Goal: Transaction & Acquisition: Purchase product/service

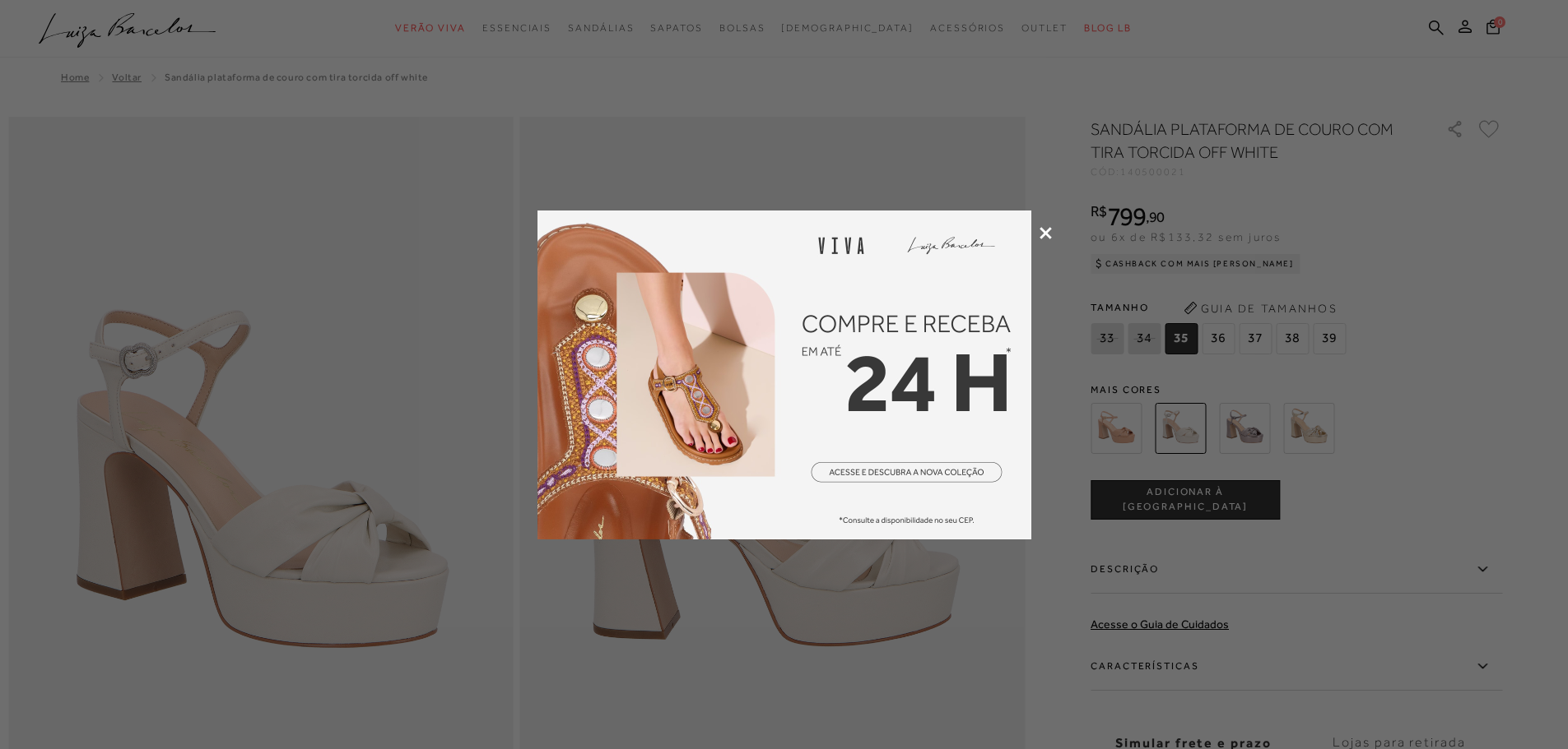
click at [1048, 228] on icon at bounding box center [1045, 233] width 13 height 13
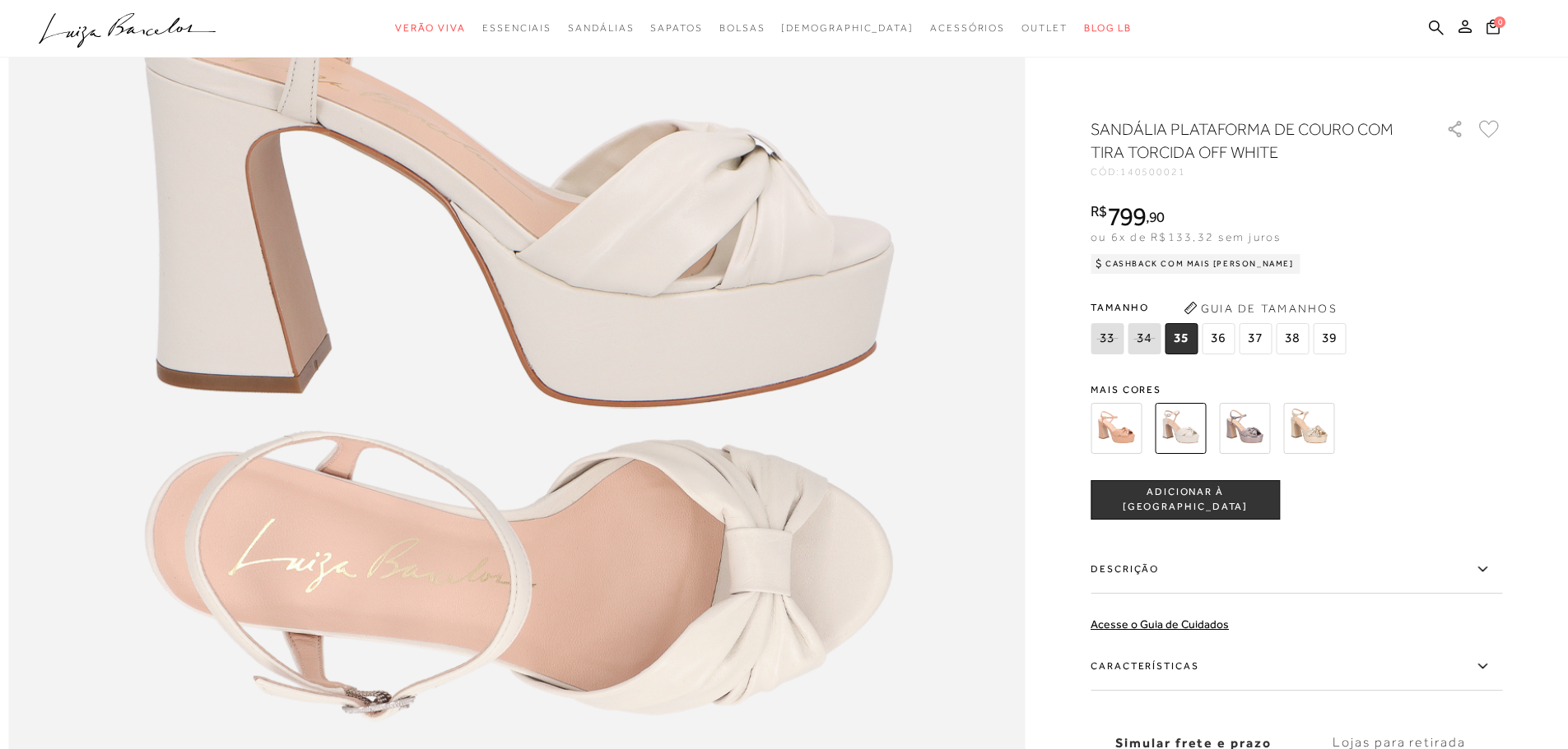
scroll to position [1728, 0]
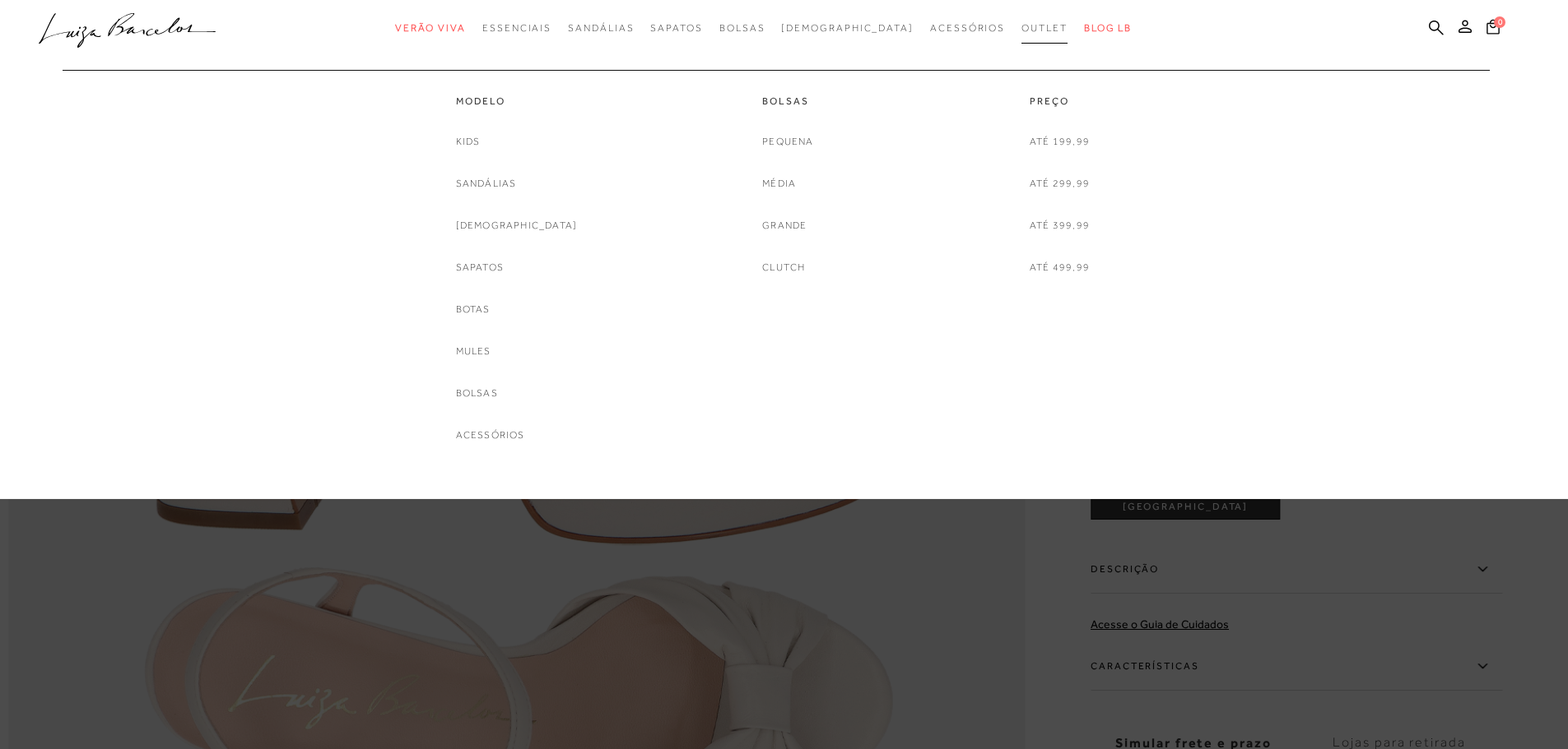
click at [1021, 29] on span "Outlet" at bounding box center [1044, 28] width 46 height 12
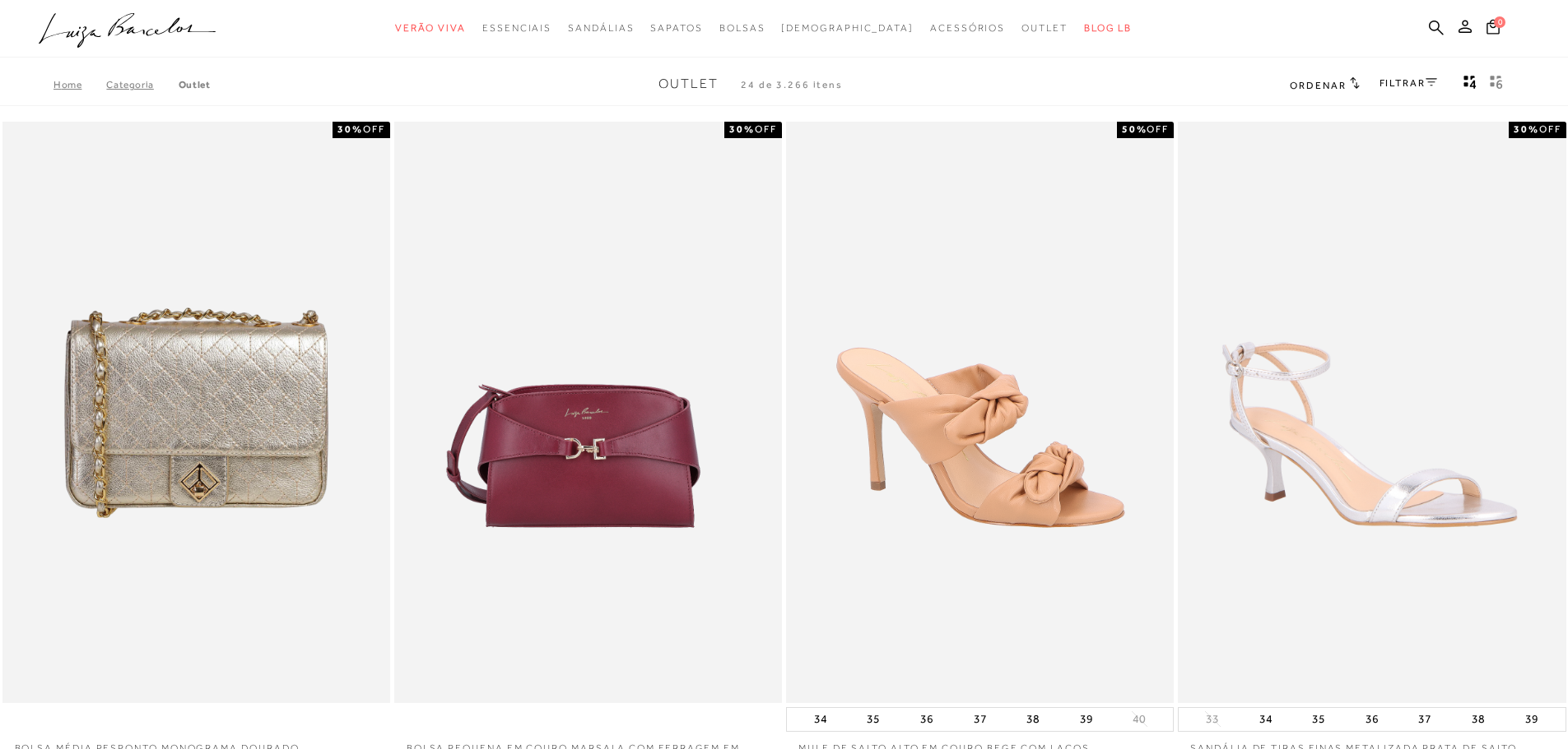
click at [1403, 85] on link "FILTRAR" at bounding box center [1408, 83] width 57 height 12
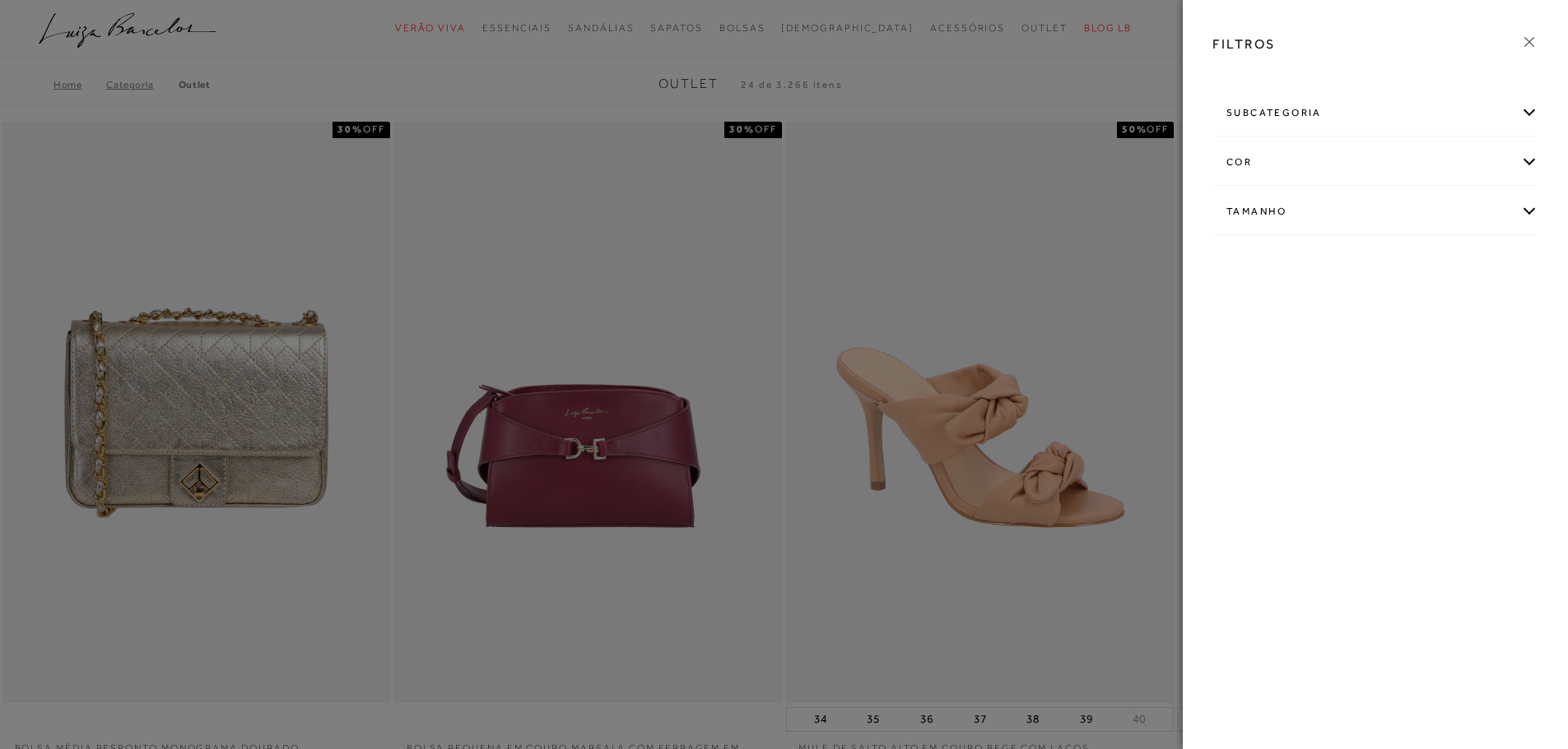
click at [1327, 154] on div "cor" at bounding box center [1375, 162] width 324 height 44
click at [1258, 327] on link "Ver mais..." at bounding box center [1256, 330] width 45 height 13
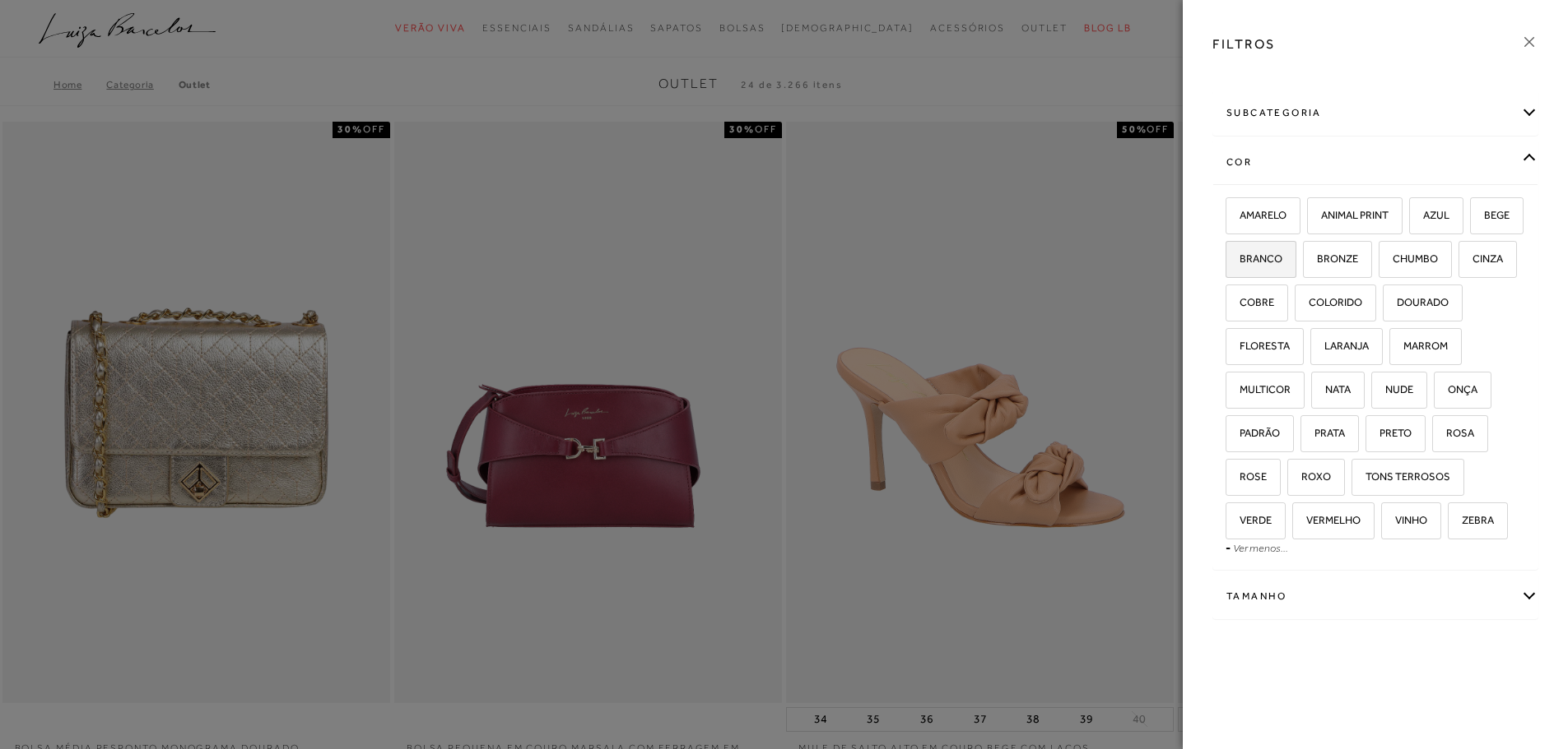
click at [1295, 252] on label "BRANCO" at bounding box center [1261, 259] width 69 height 35
click at [1240, 253] on input "BRANCO" at bounding box center [1231, 262] width 17 height 17
checkbox input "true"
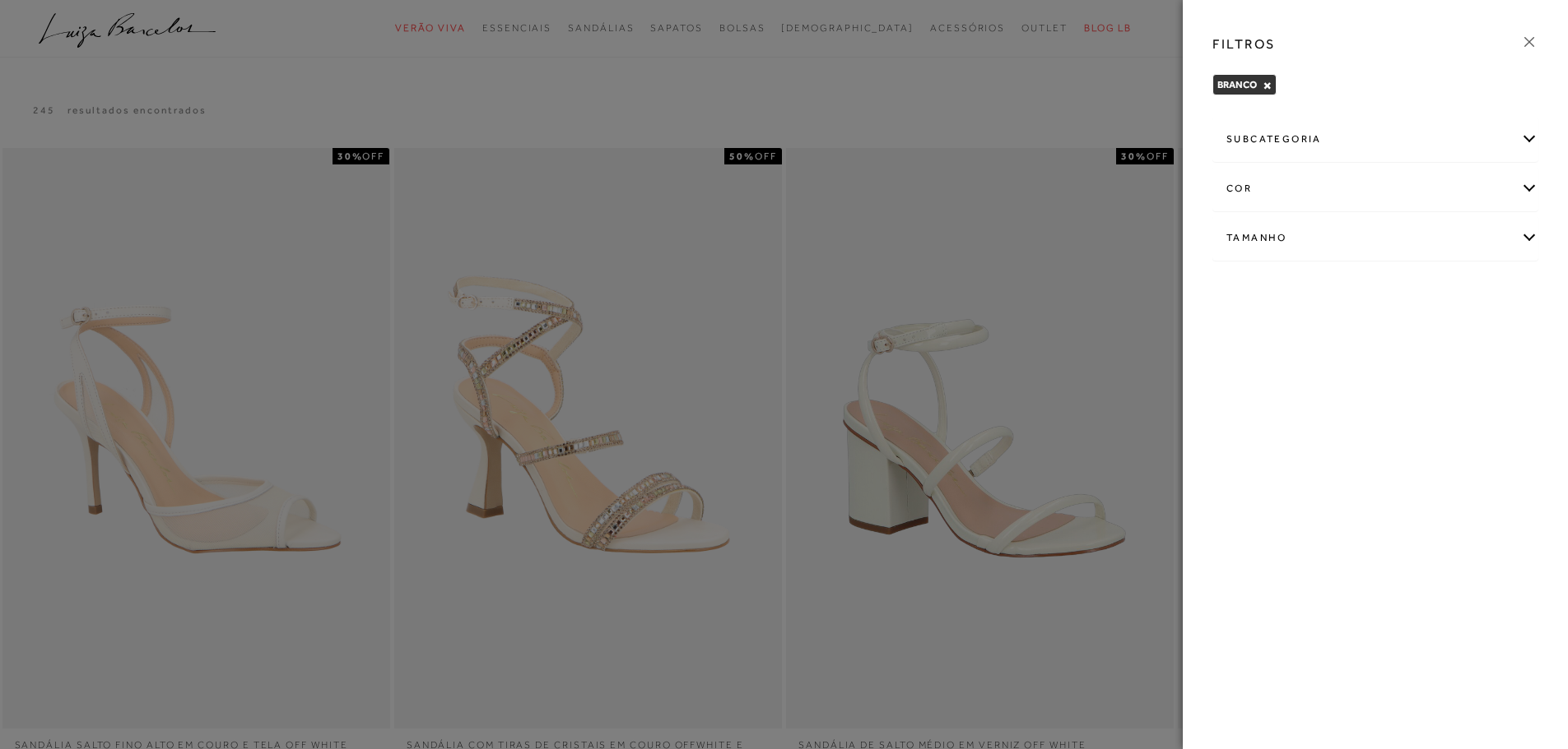
click at [1526, 36] on icon at bounding box center [1529, 42] width 19 height 19
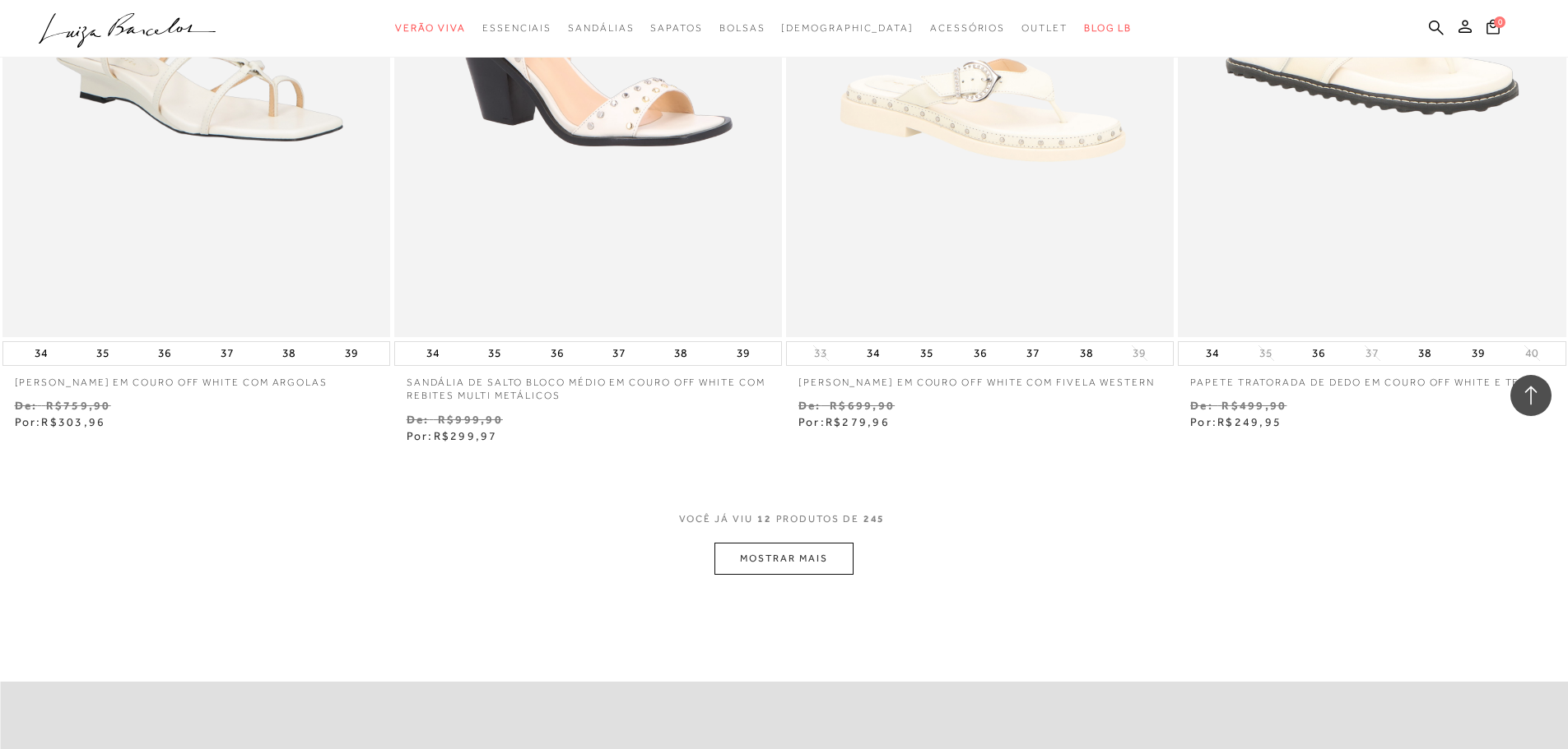
scroll to position [1892, 0]
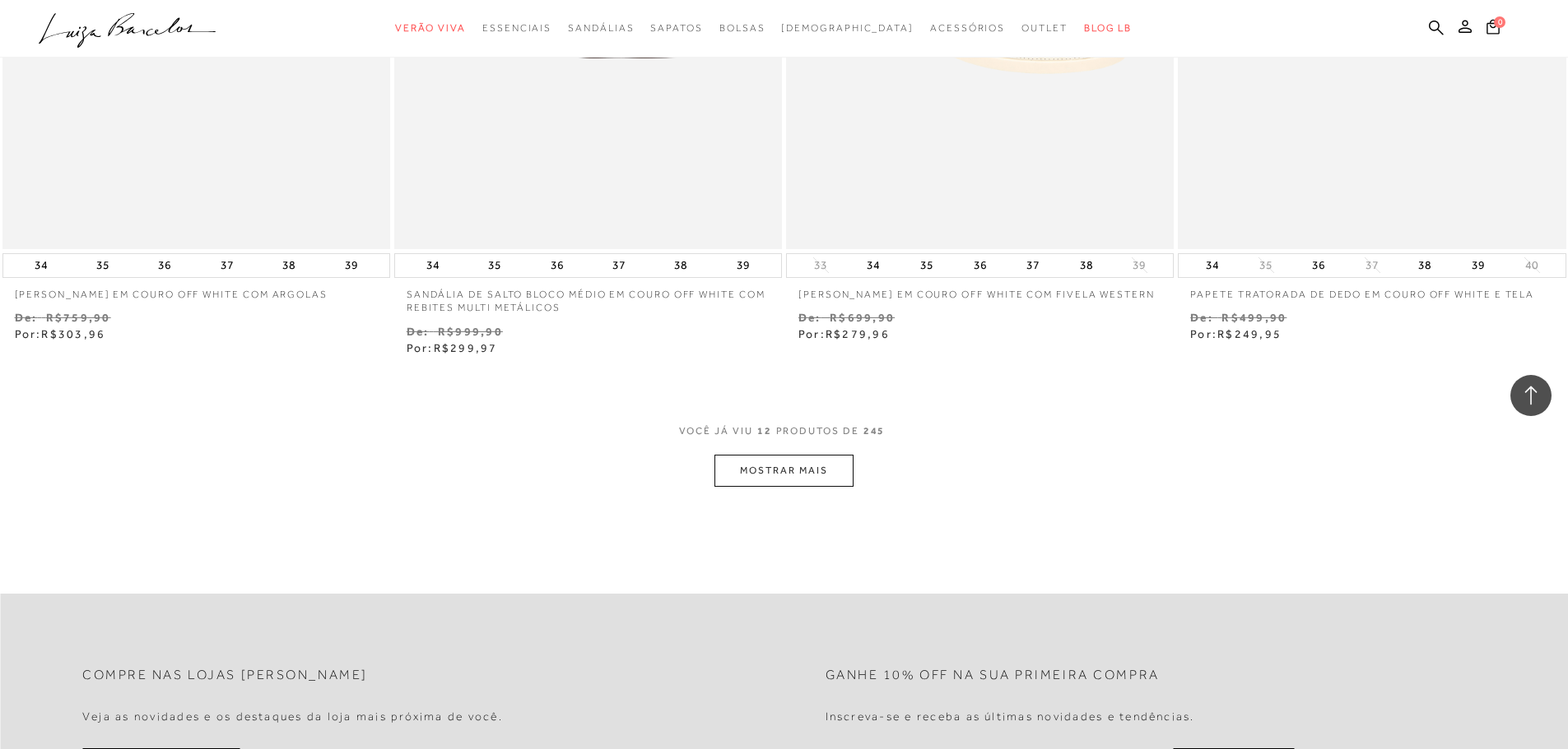
click at [816, 475] on button "MOSTRAR MAIS" at bounding box center [783, 471] width 138 height 32
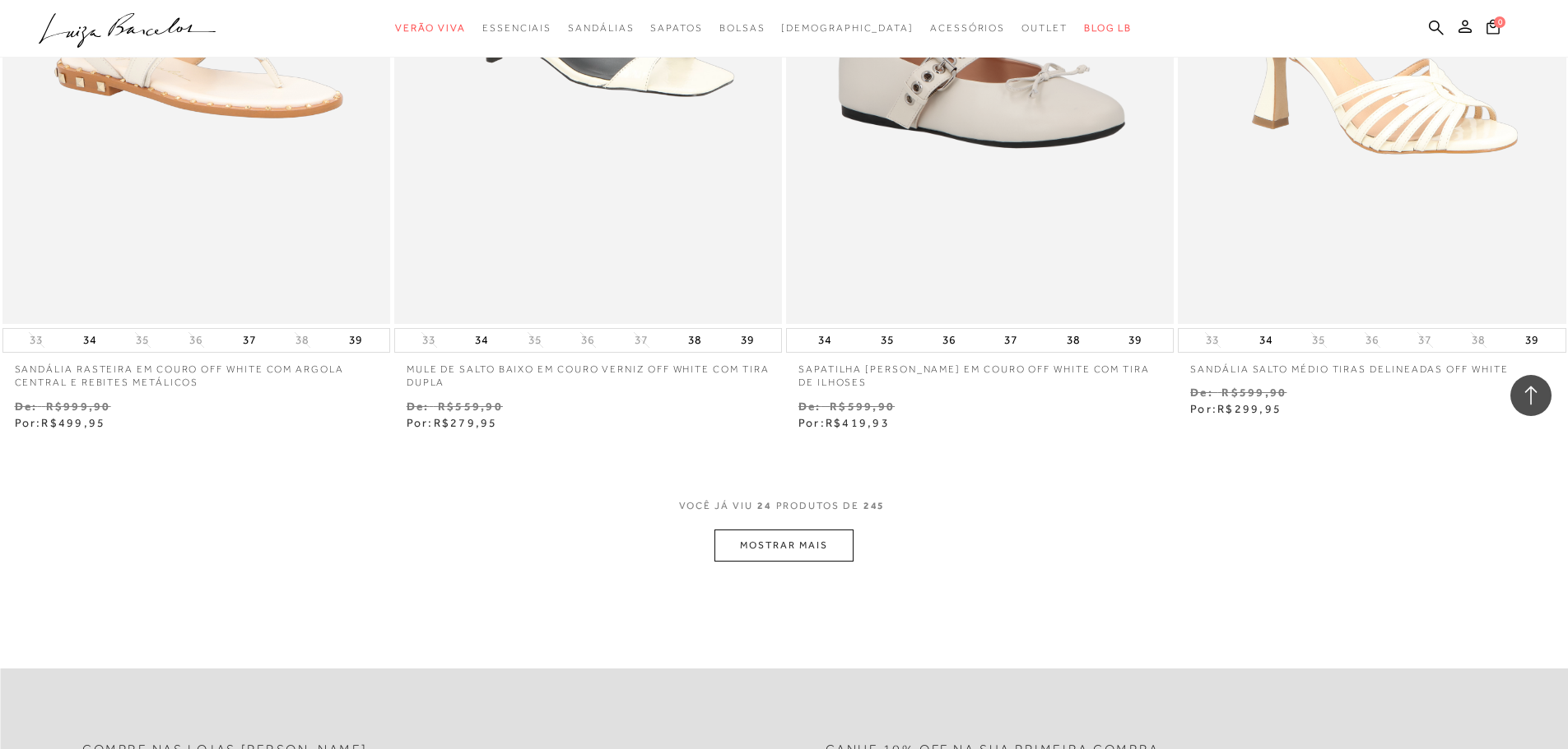
scroll to position [3866, 0]
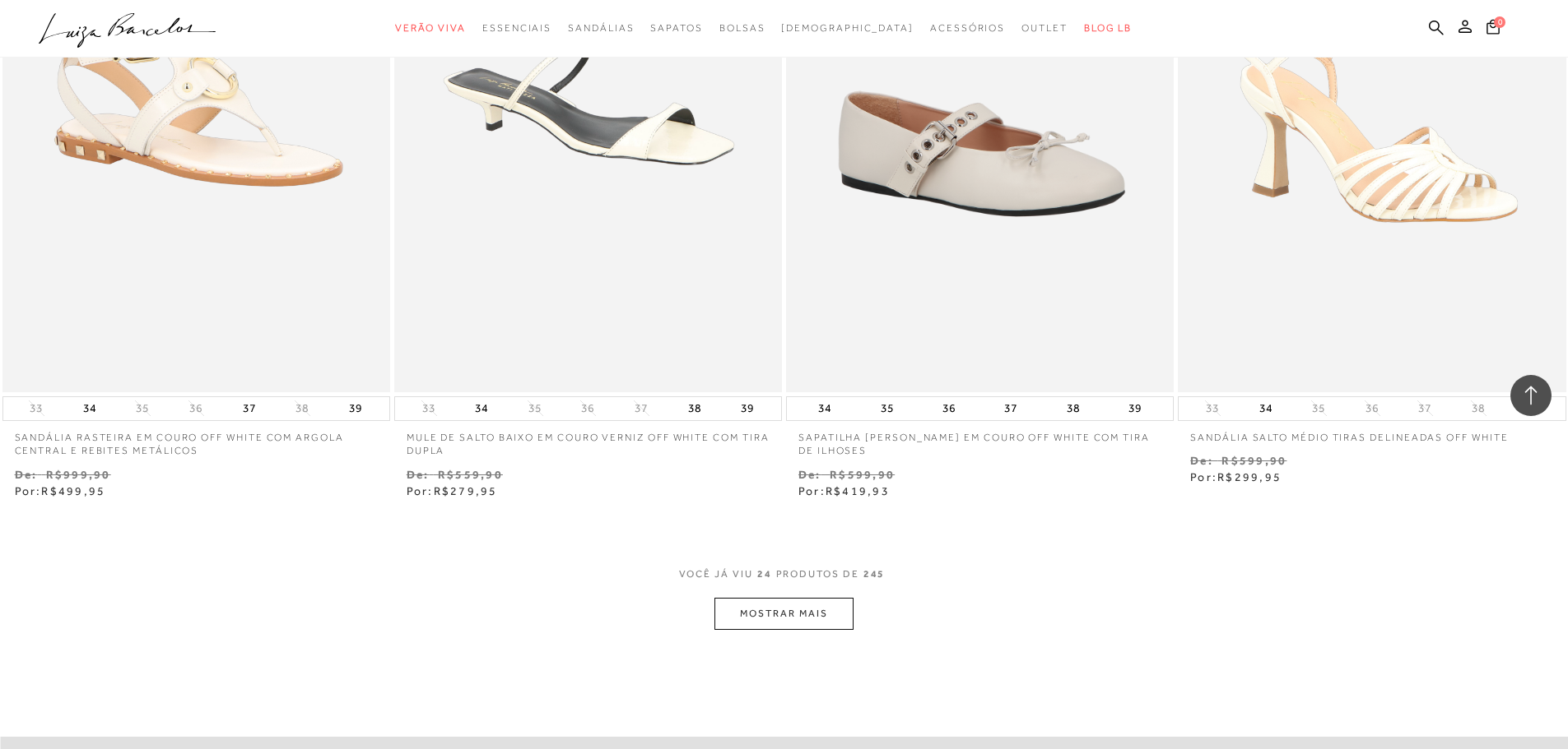
click at [797, 626] on button "MOSTRAR MAIS" at bounding box center [783, 614] width 138 height 32
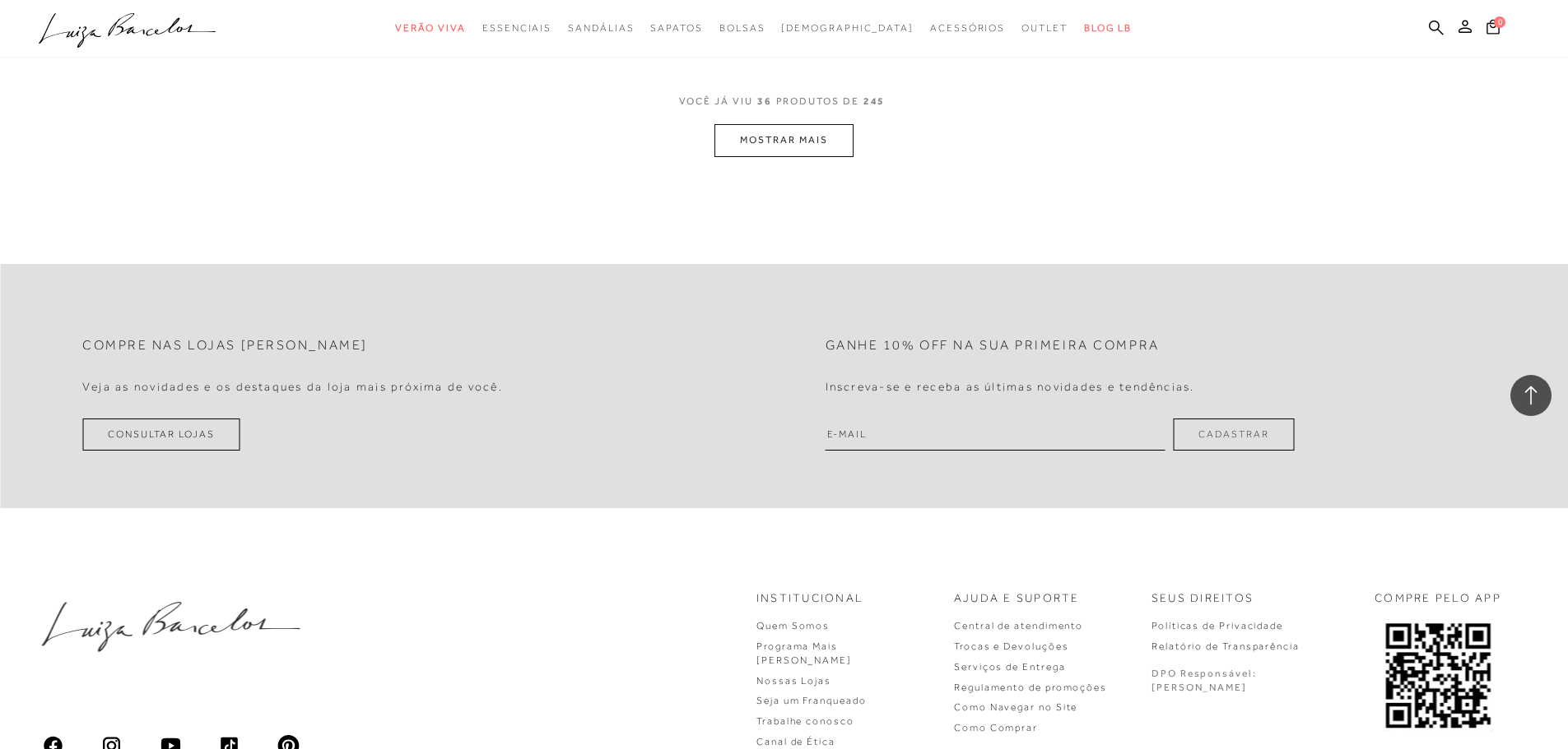
scroll to position [6170, 0]
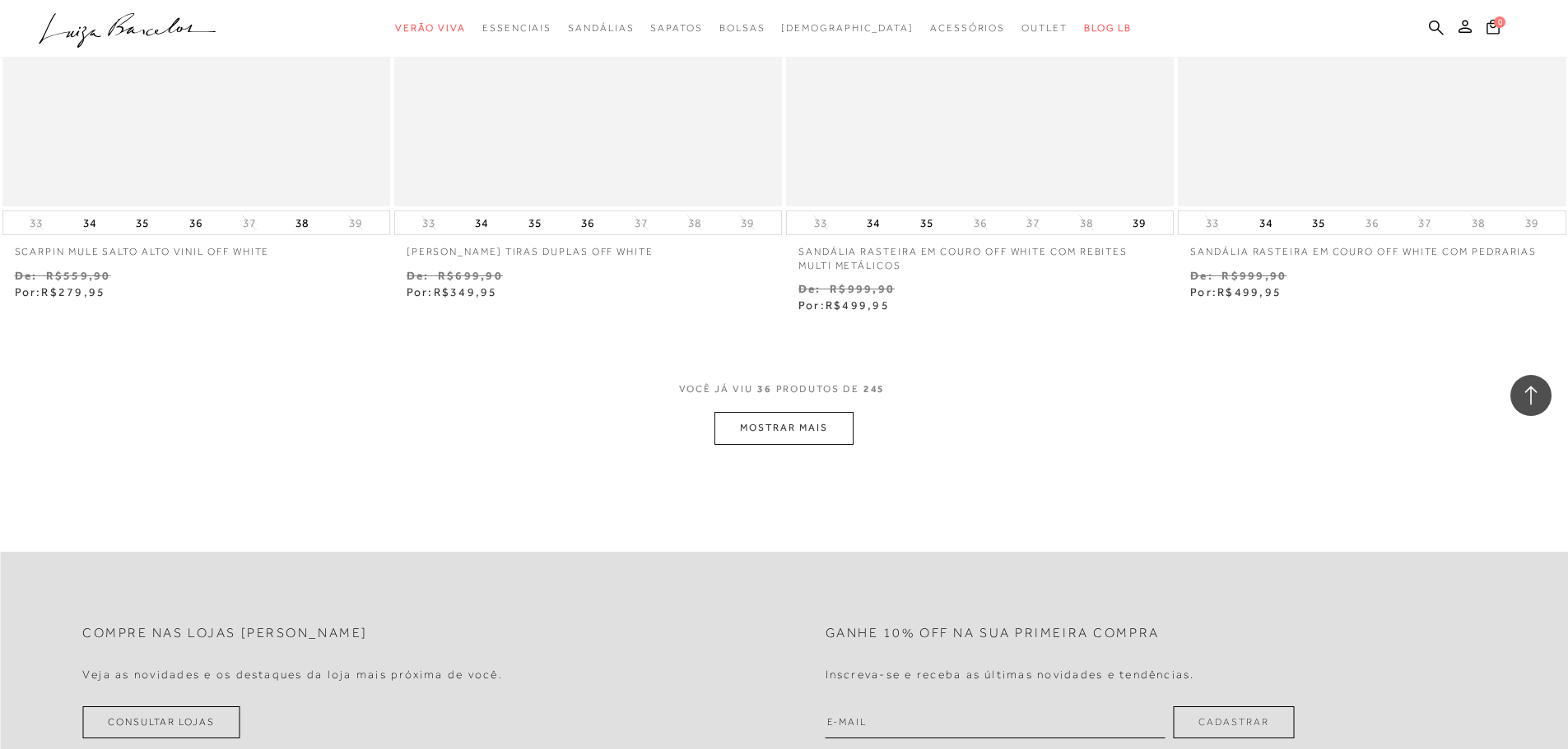
click at [801, 426] on button "MOSTRAR MAIS" at bounding box center [783, 428] width 138 height 32
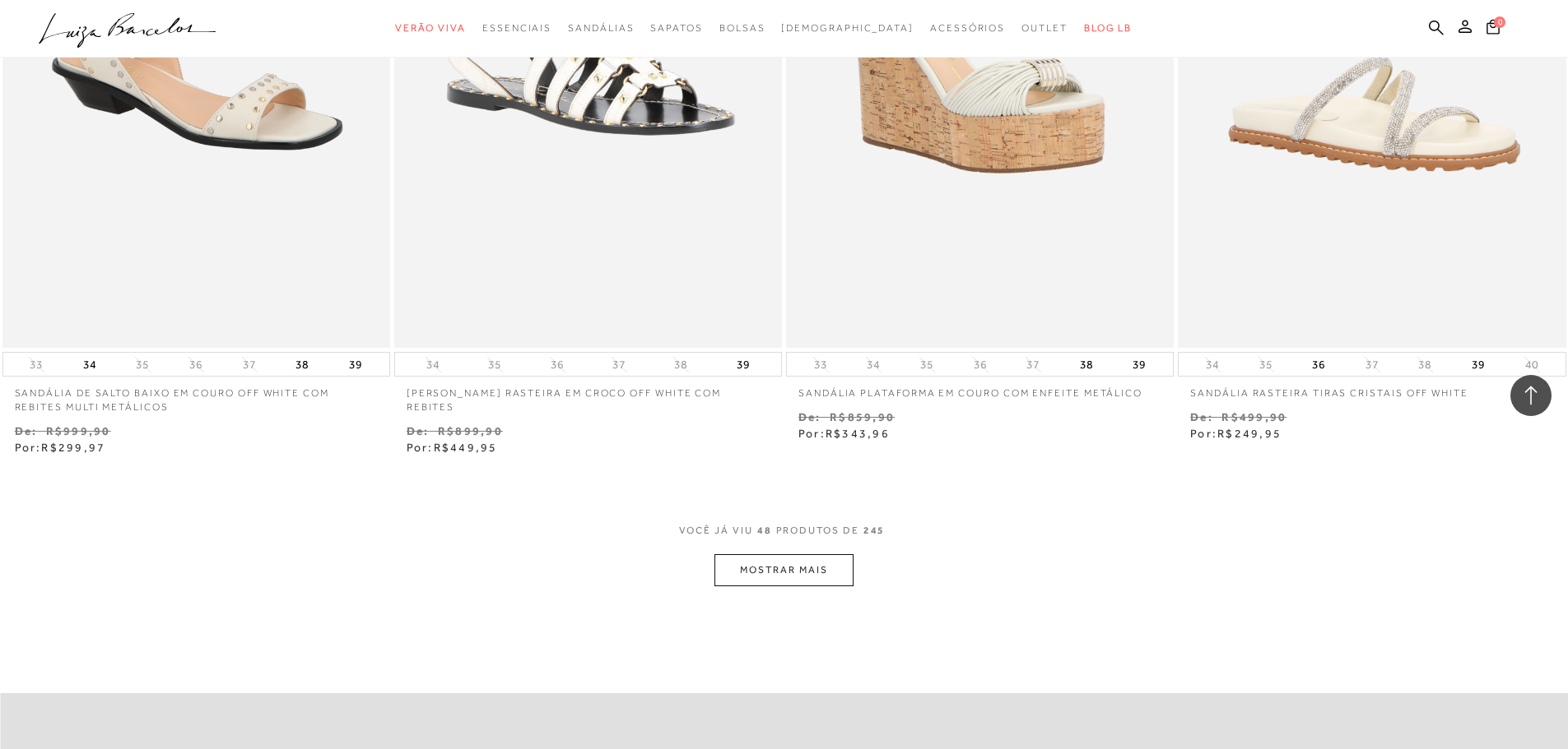
scroll to position [8226, 0]
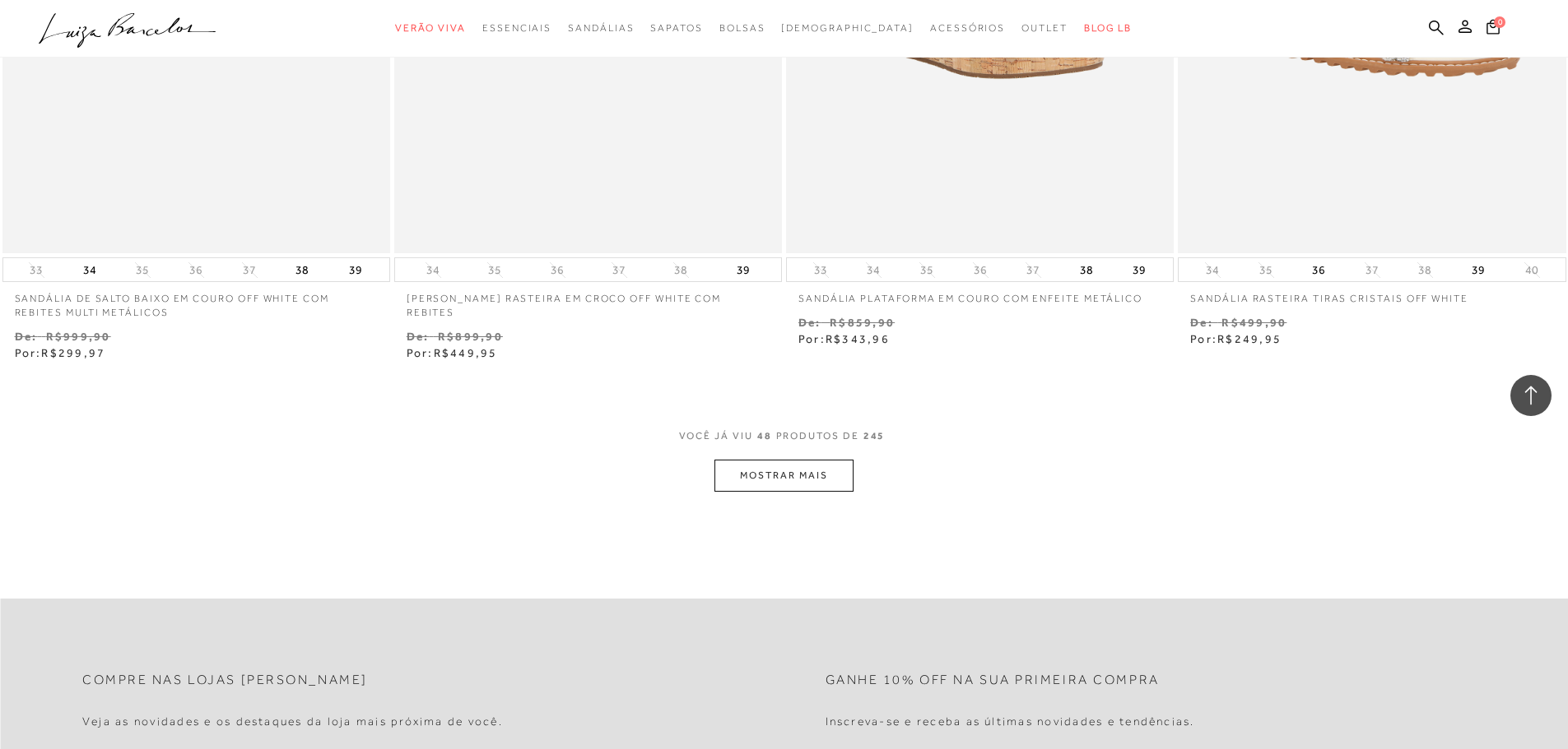
click at [809, 475] on button "MOSTRAR MAIS" at bounding box center [783, 475] width 138 height 32
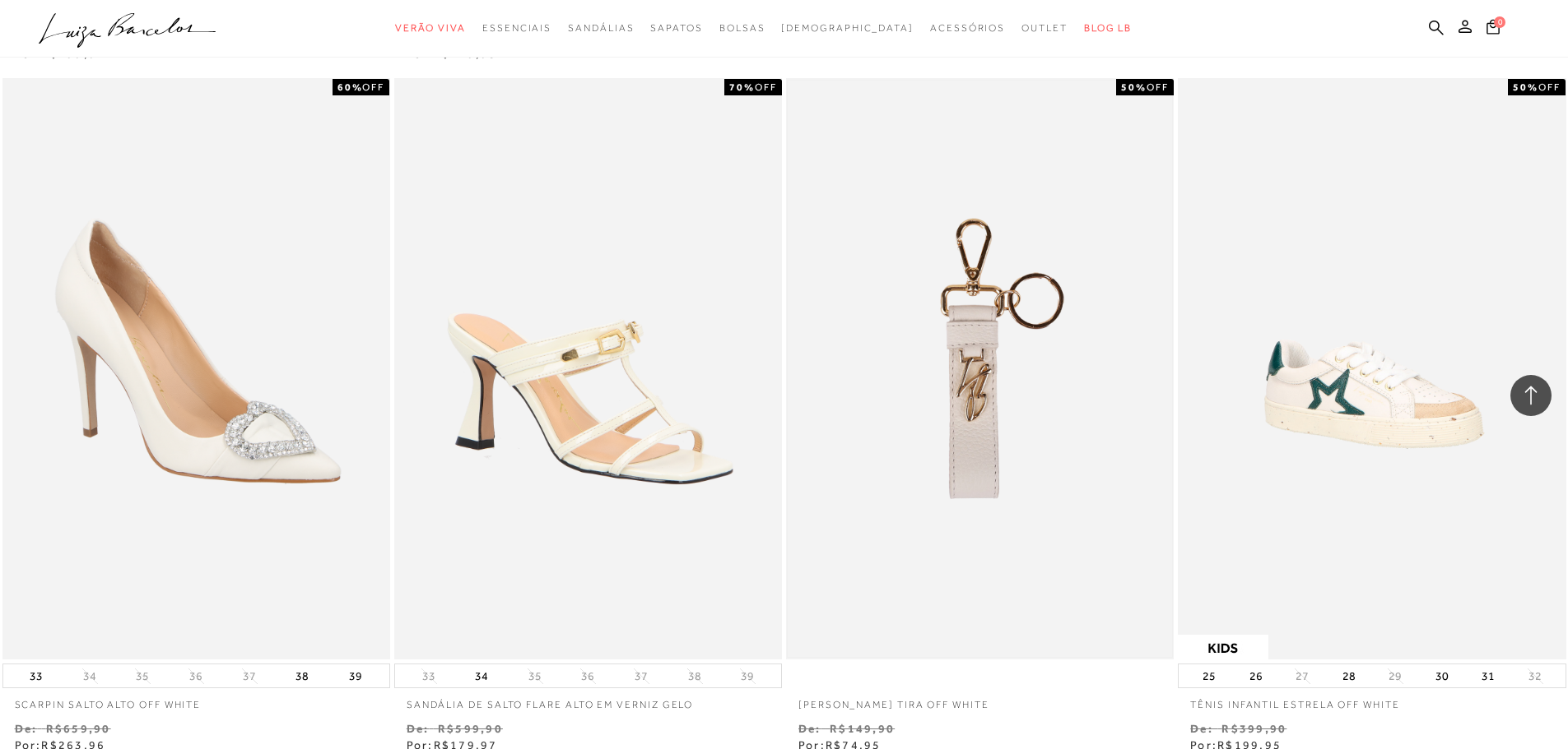
scroll to position [8555, 0]
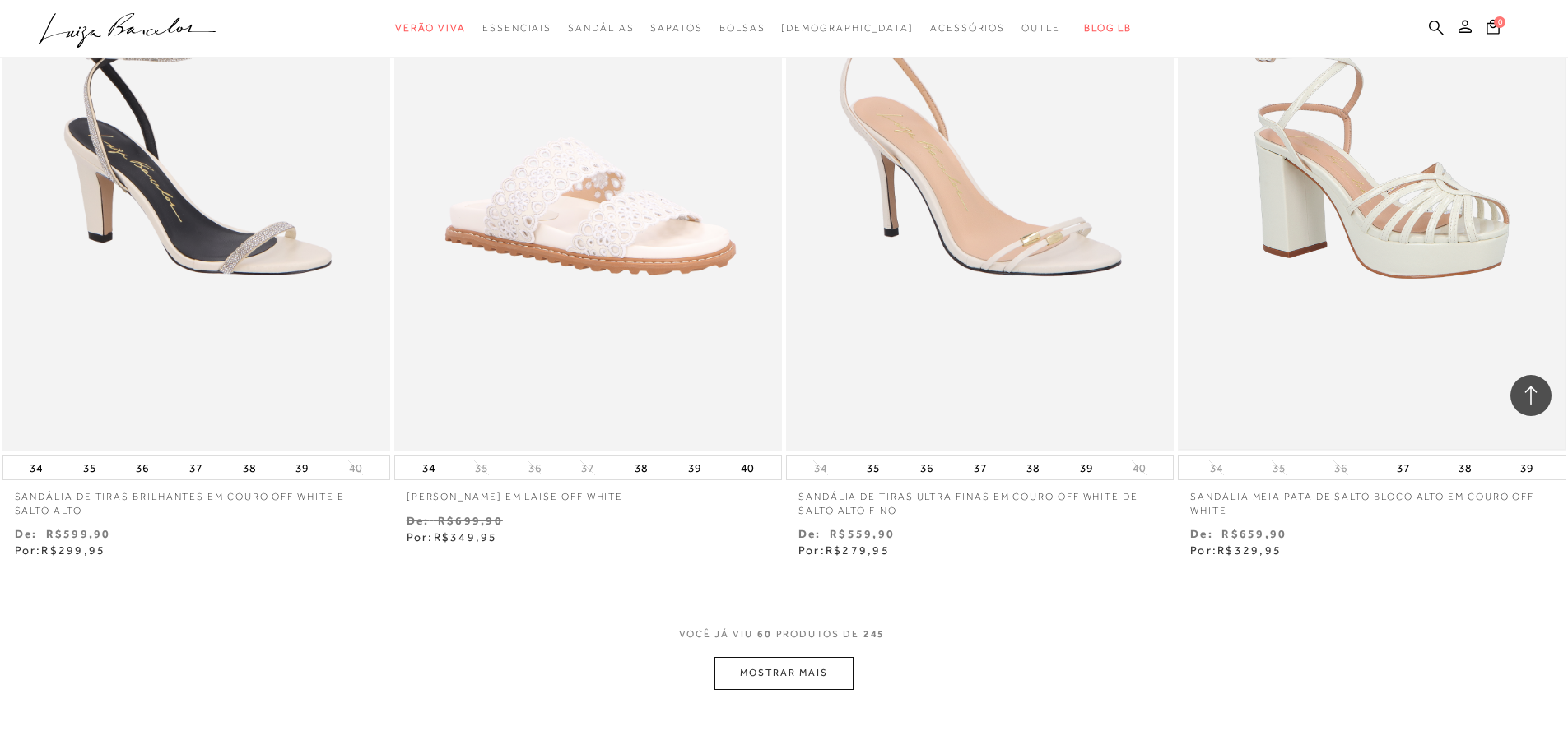
click at [1413, 221] on img at bounding box center [1372, 160] width 384 height 576
